Goal: Information Seeking & Learning: Learn about a topic

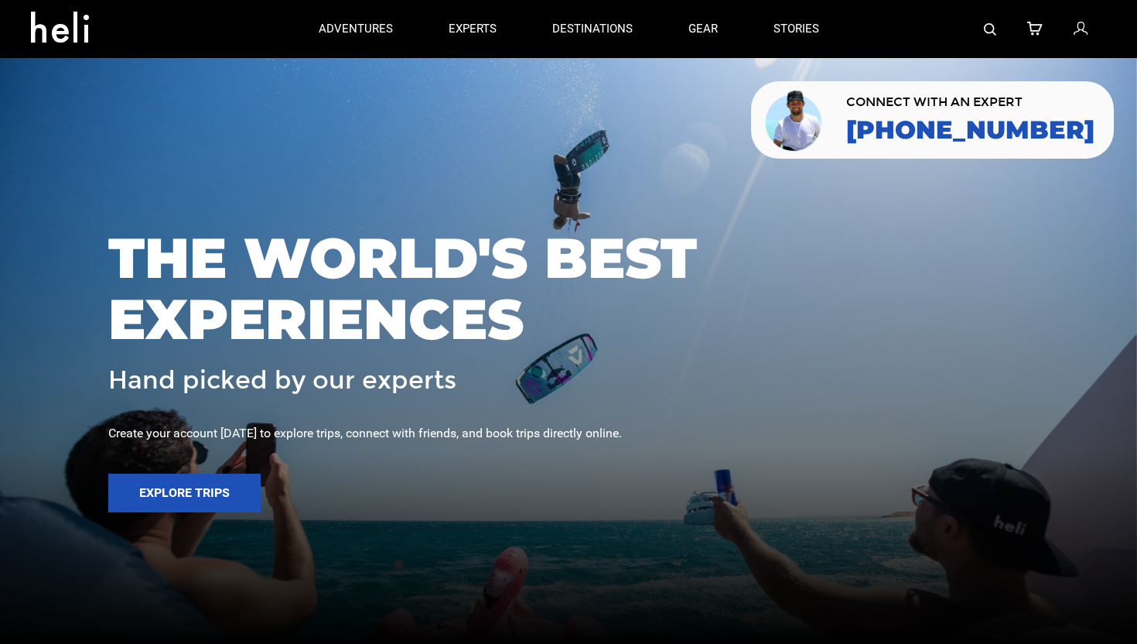
click at [987, 29] on img at bounding box center [990, 29] width 12 height 12
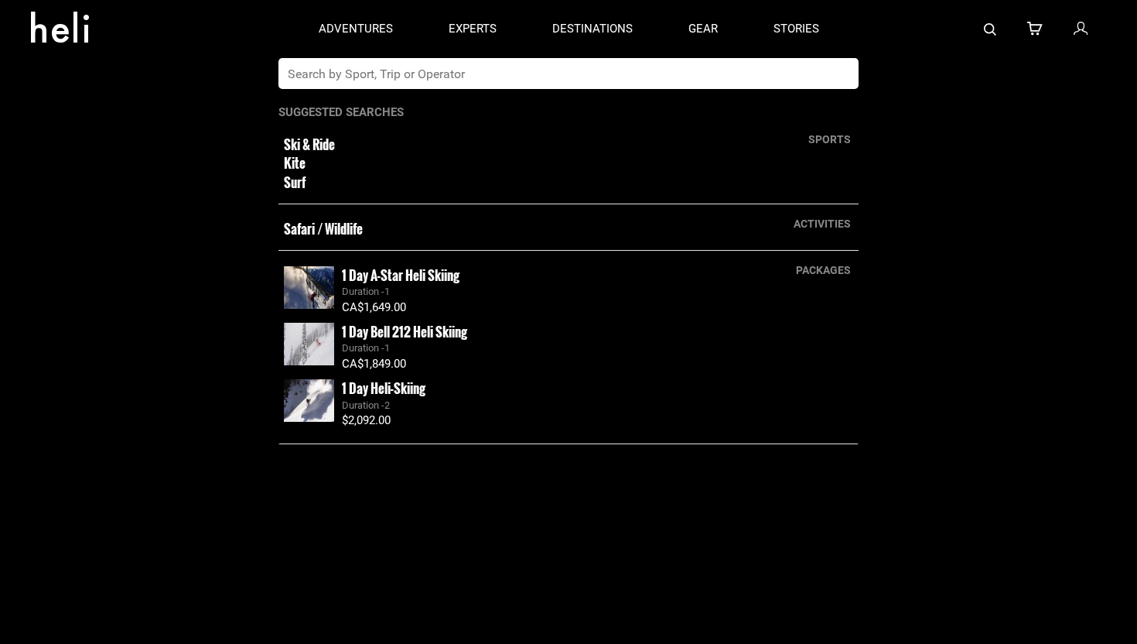
click at [561, 75] on input "text" at bounding box center [553, 73] width 549 height 31
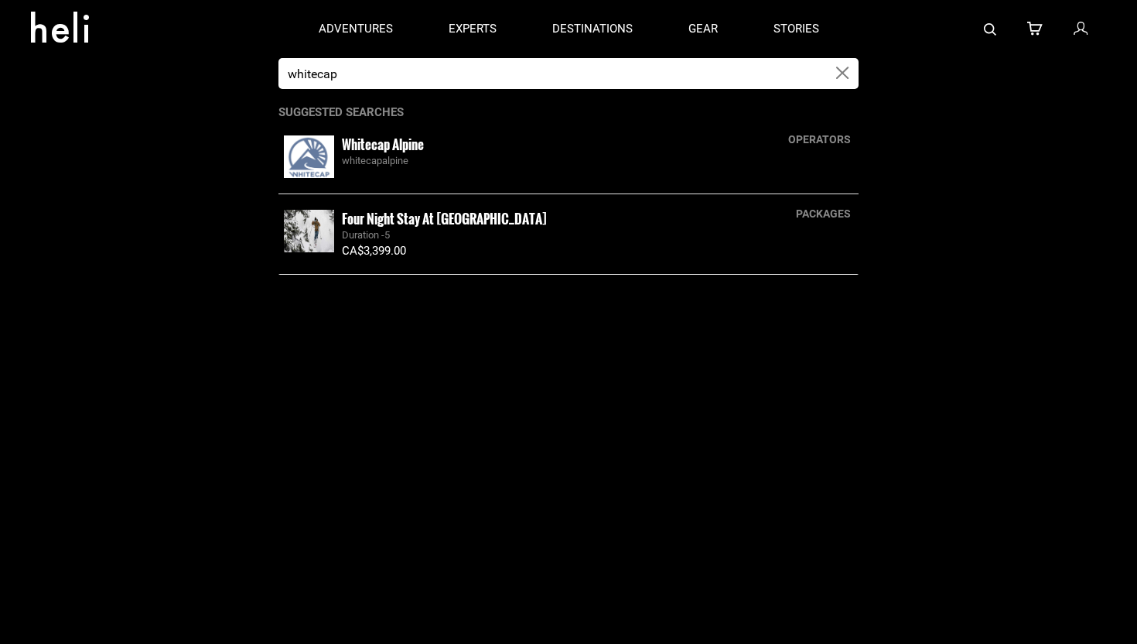
type input "whitecap"
click at [309, 174] on img at bounding box center [309, 156] width 50 height 43
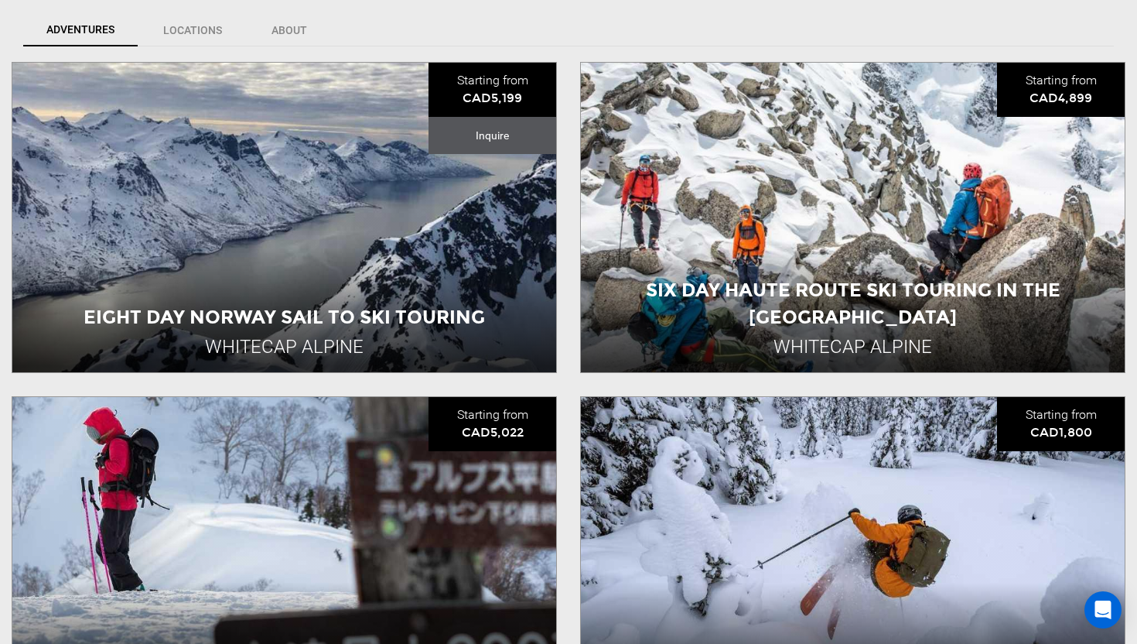
scroll to position [833, 0]
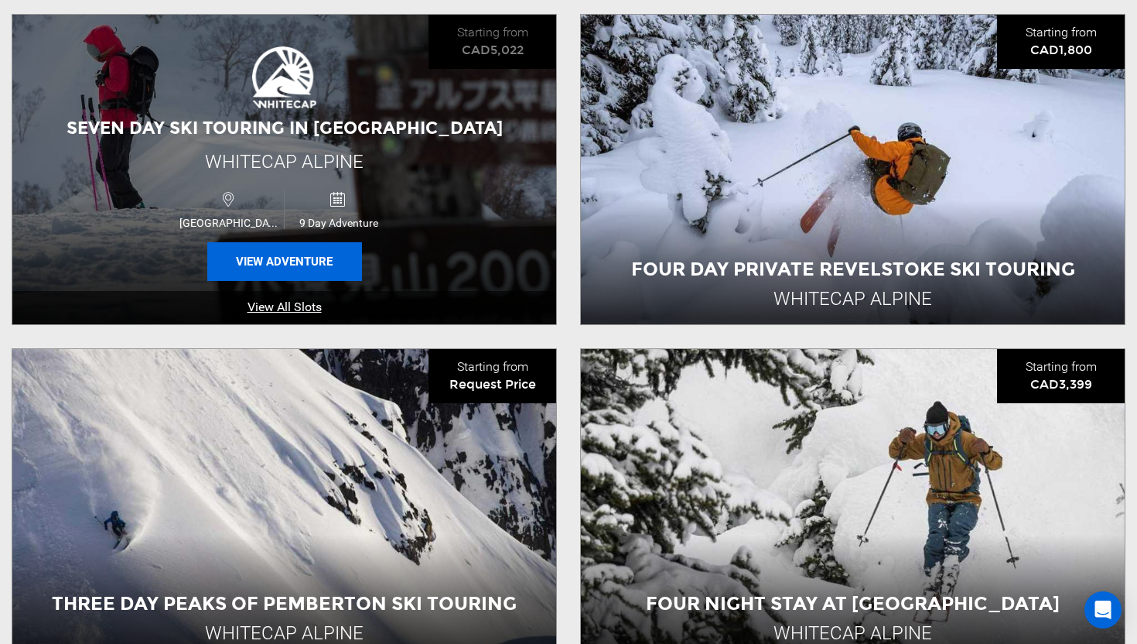
click at [282, 253] on button "View Adventure" at bounding box center [284, 261] width 155 height 39
click at [296, 256] on button "View Adventure" at bounding box center [284, 261] width 155 height 39
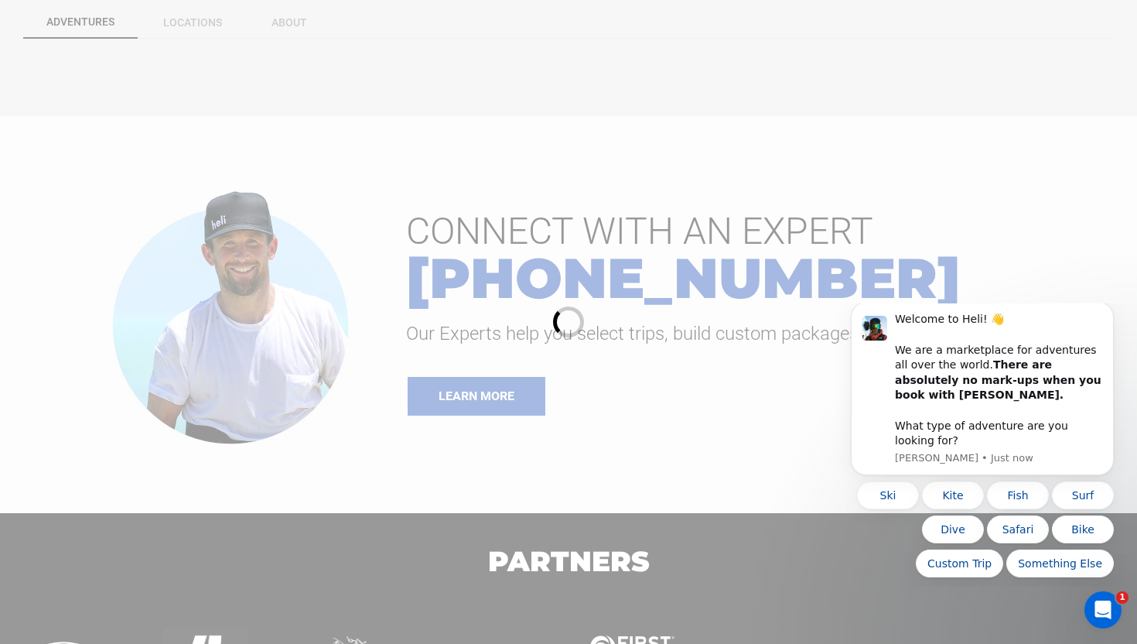
scroll to position [540, 0]
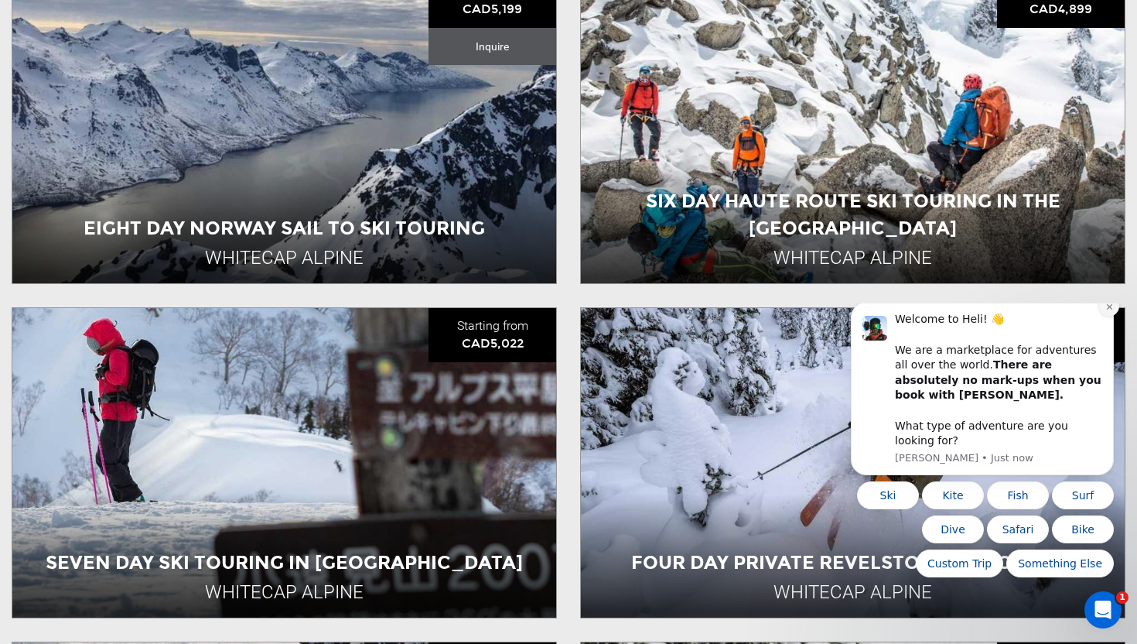
click at [1103, 316] on button "Dismiss notification" at bounding box center [1109, 306] width 20 height 20
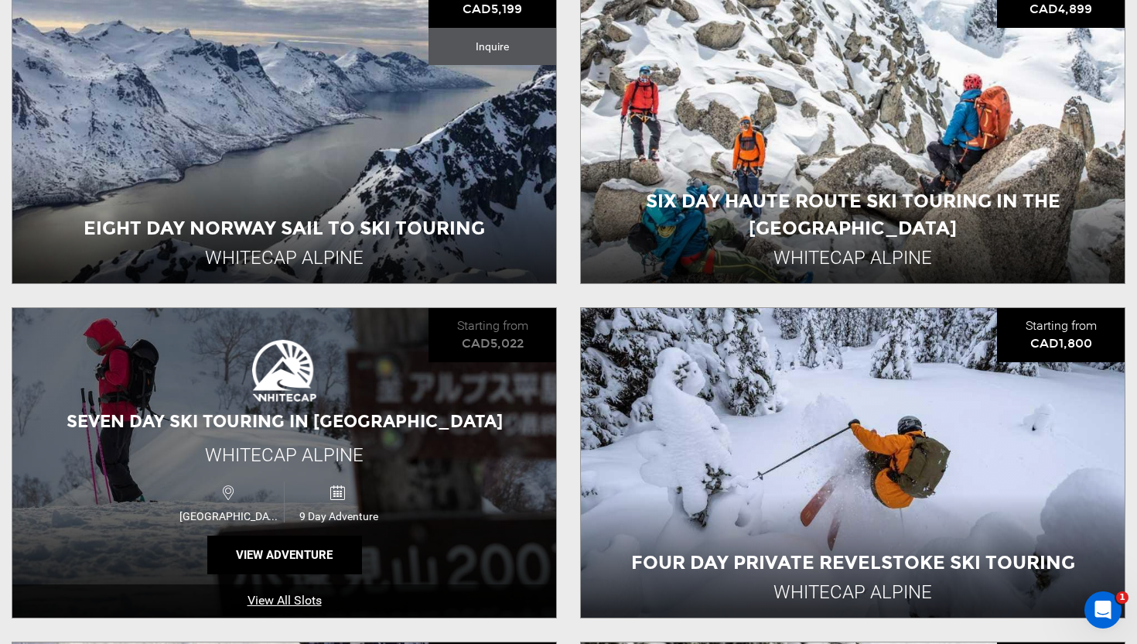
scroll to position [651, 0]
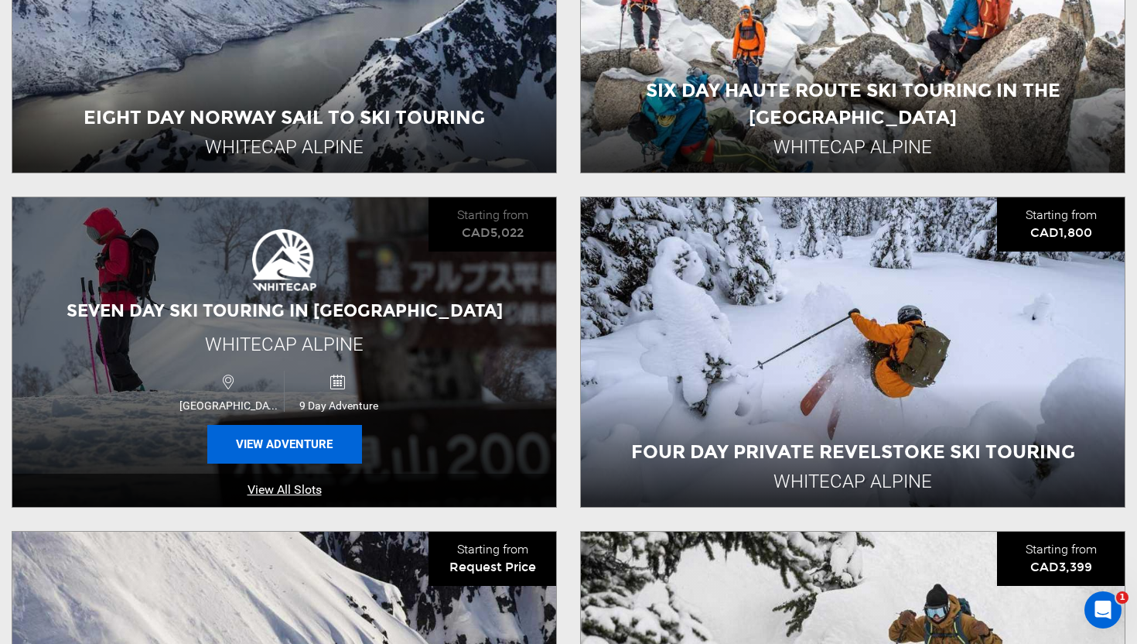
click at [267, 439] on button "View Adventure" at bounding box center [284, 444] width 155 height 39
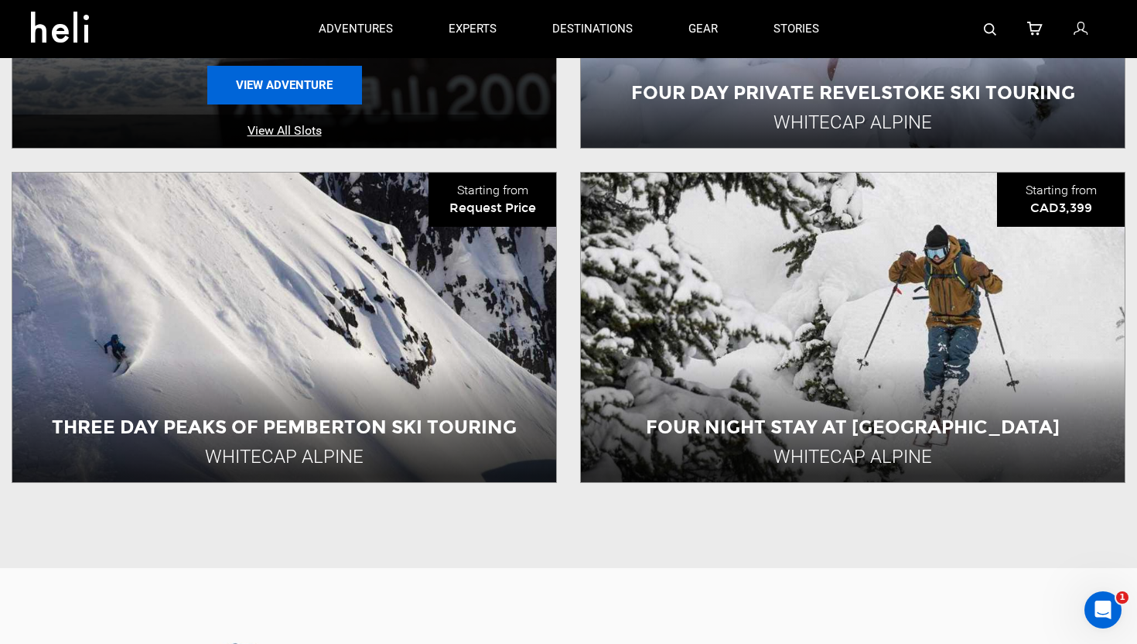
scroll to position [784, 0]
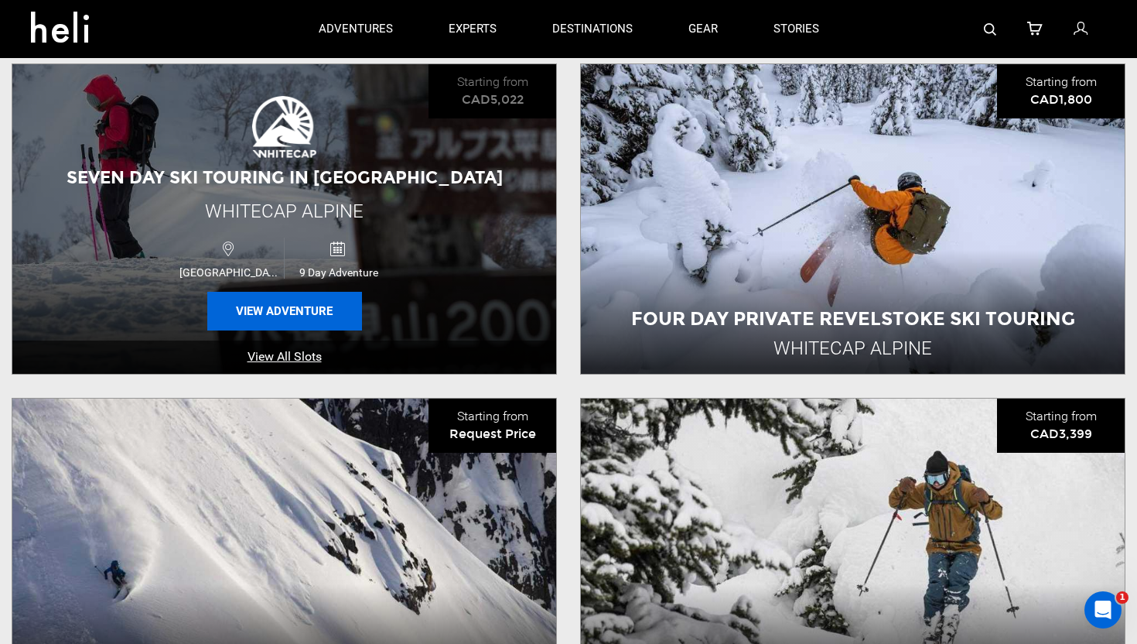
click at [296, 306] on button "View Adventure" at bounding box center [284, 311] width 155 height 39
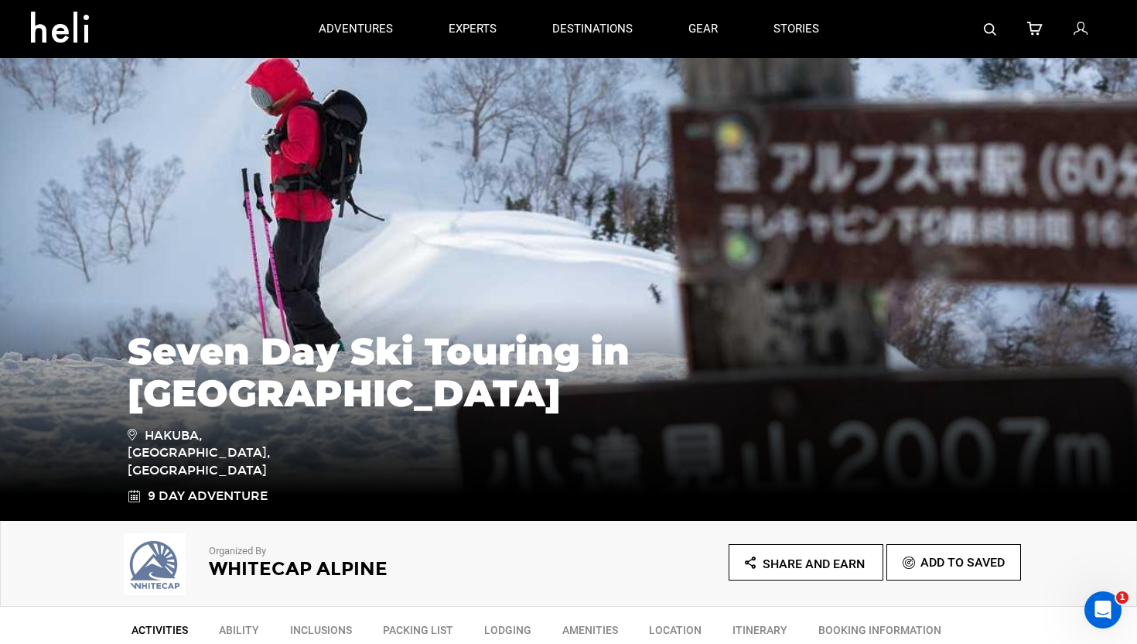
click at [260, 25] on div at bounding box center [161, 30] width 260 height 56
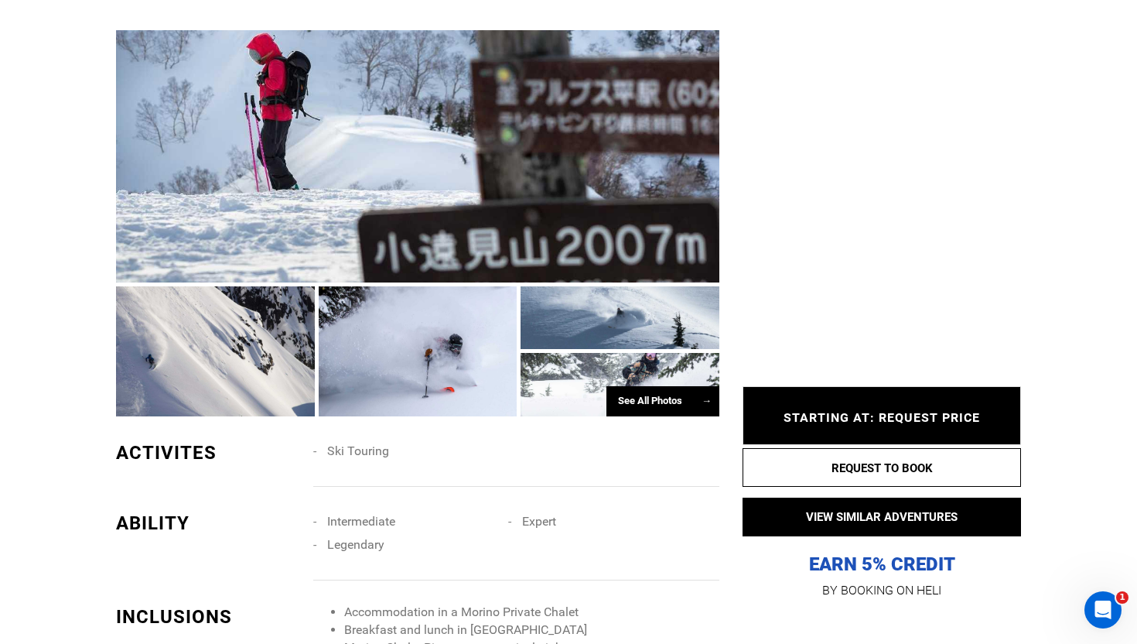
scroll to position [1081, 0]
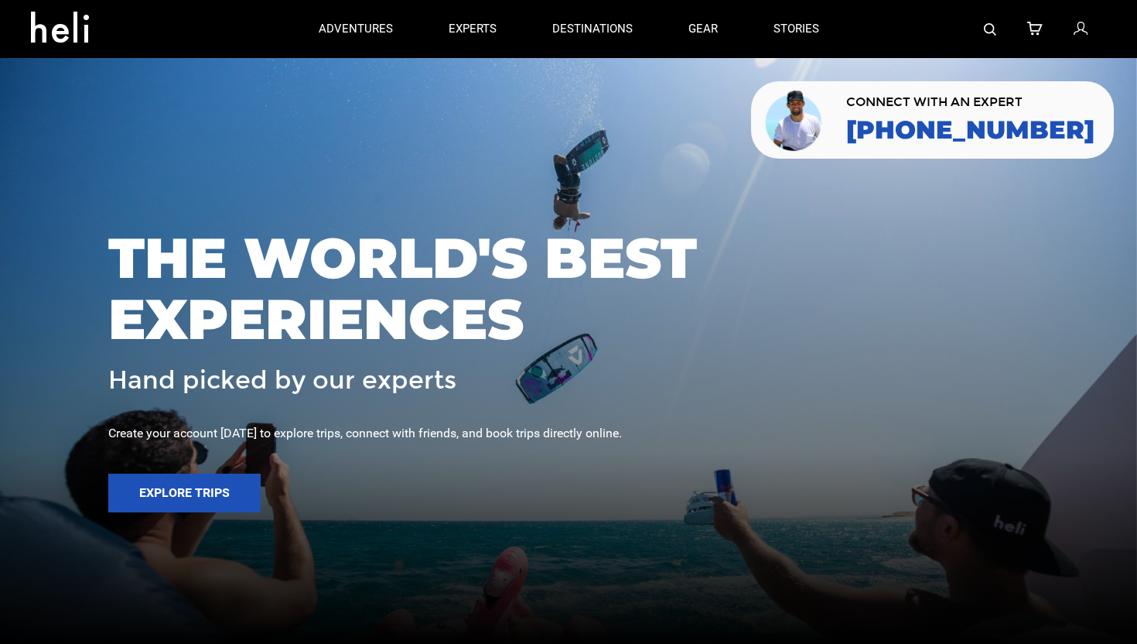
click at [987, 24] on img at bounding box center [990, 29] width 12 height 12
click at [994, 29] on img at bounding box center [990, 29] width 12 height 12
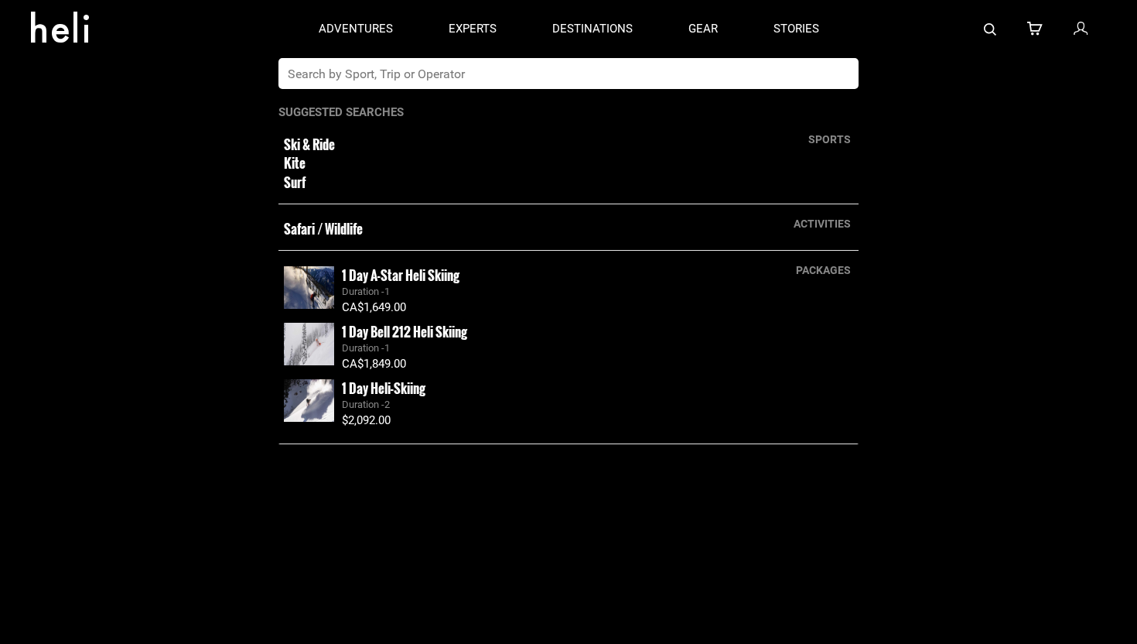
click at [615, 71] on input "text" at bounding box center [553, 73] width 549 height 31
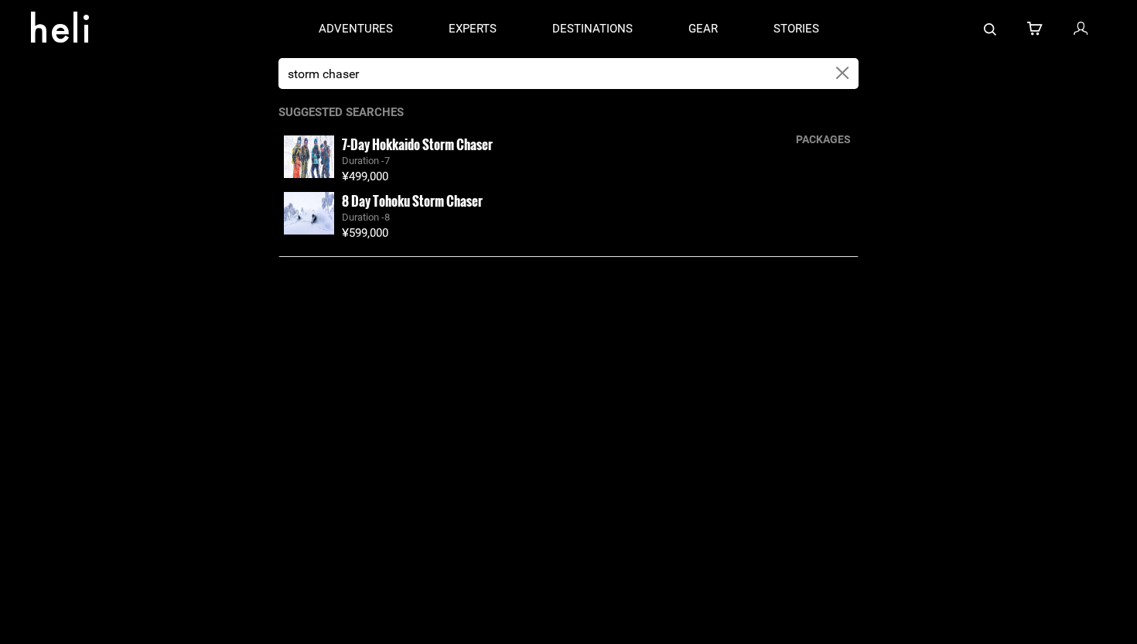
type input "storm chaser"
click at [316, 151] on img at bounding box center [309, 156] width 50 height 43
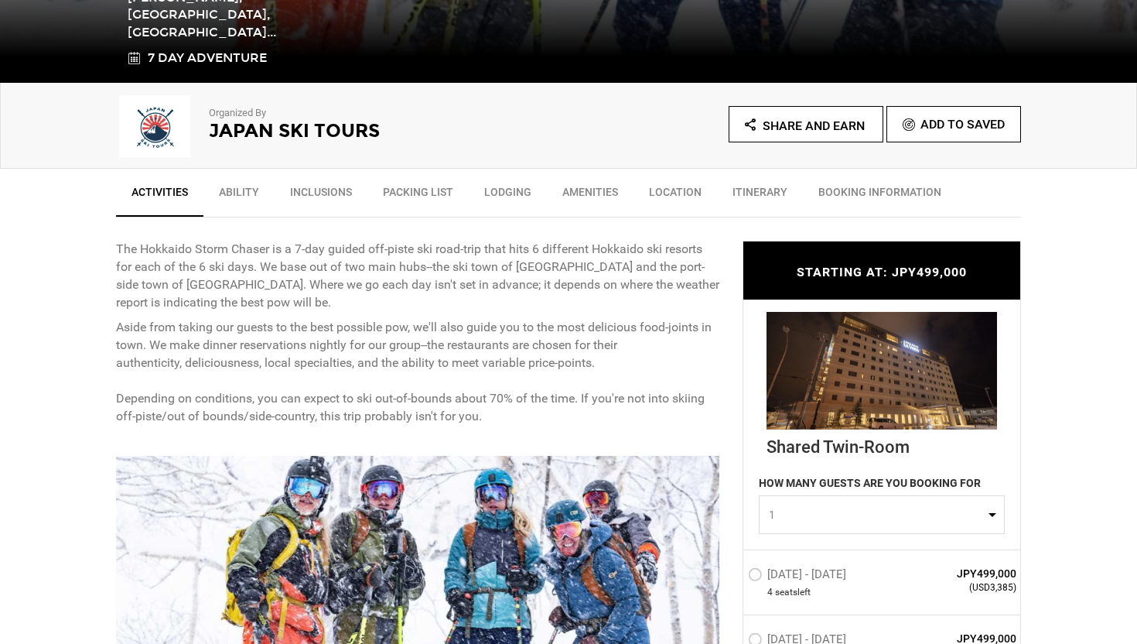
scroll to position [439, 0]
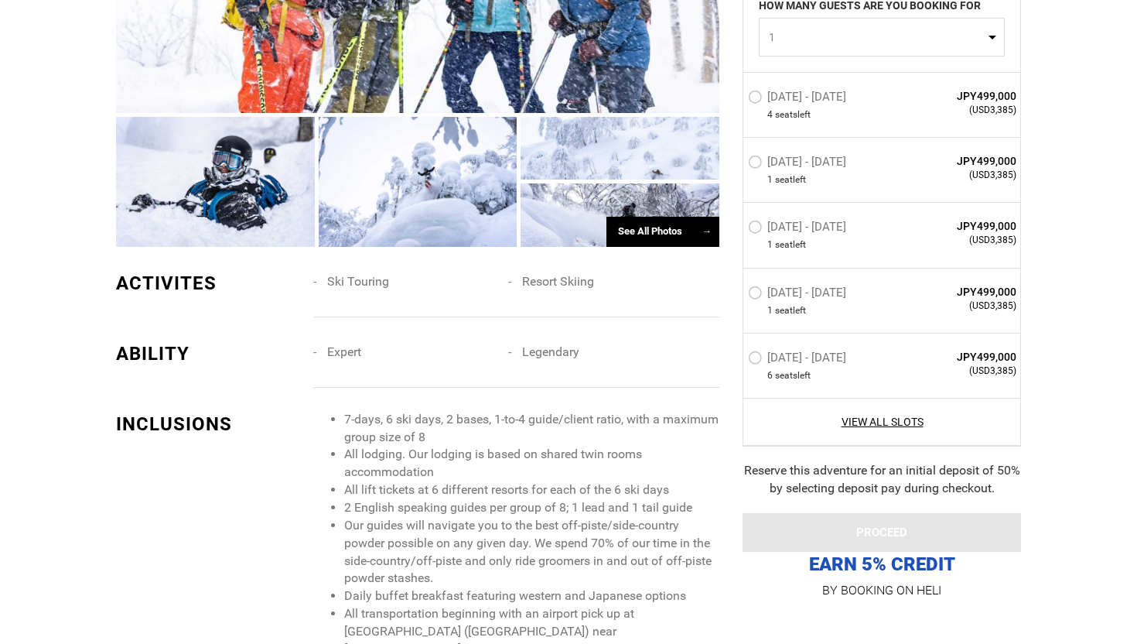
scroll to position [1323, 0]
